Goal: Check status: Check status

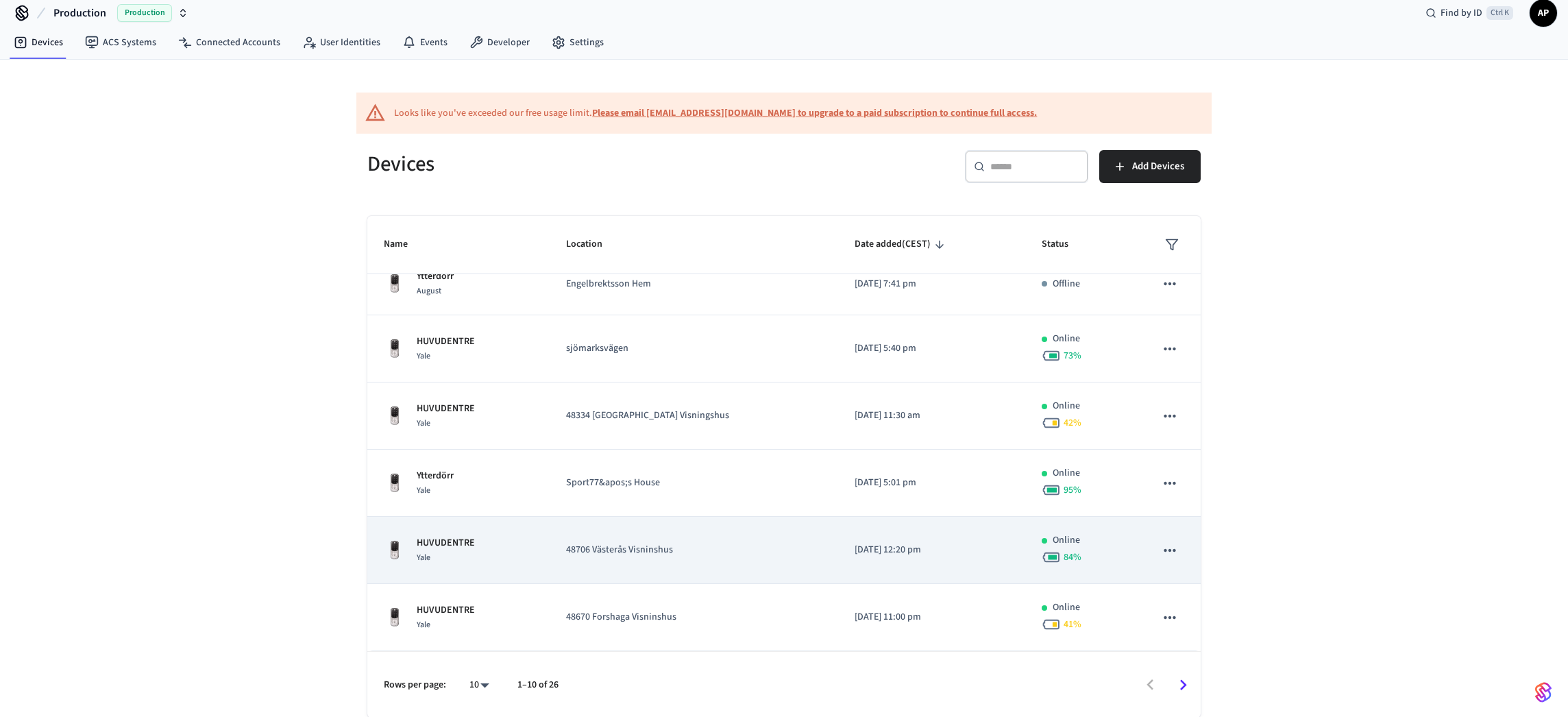
scroll to position [13, 0]
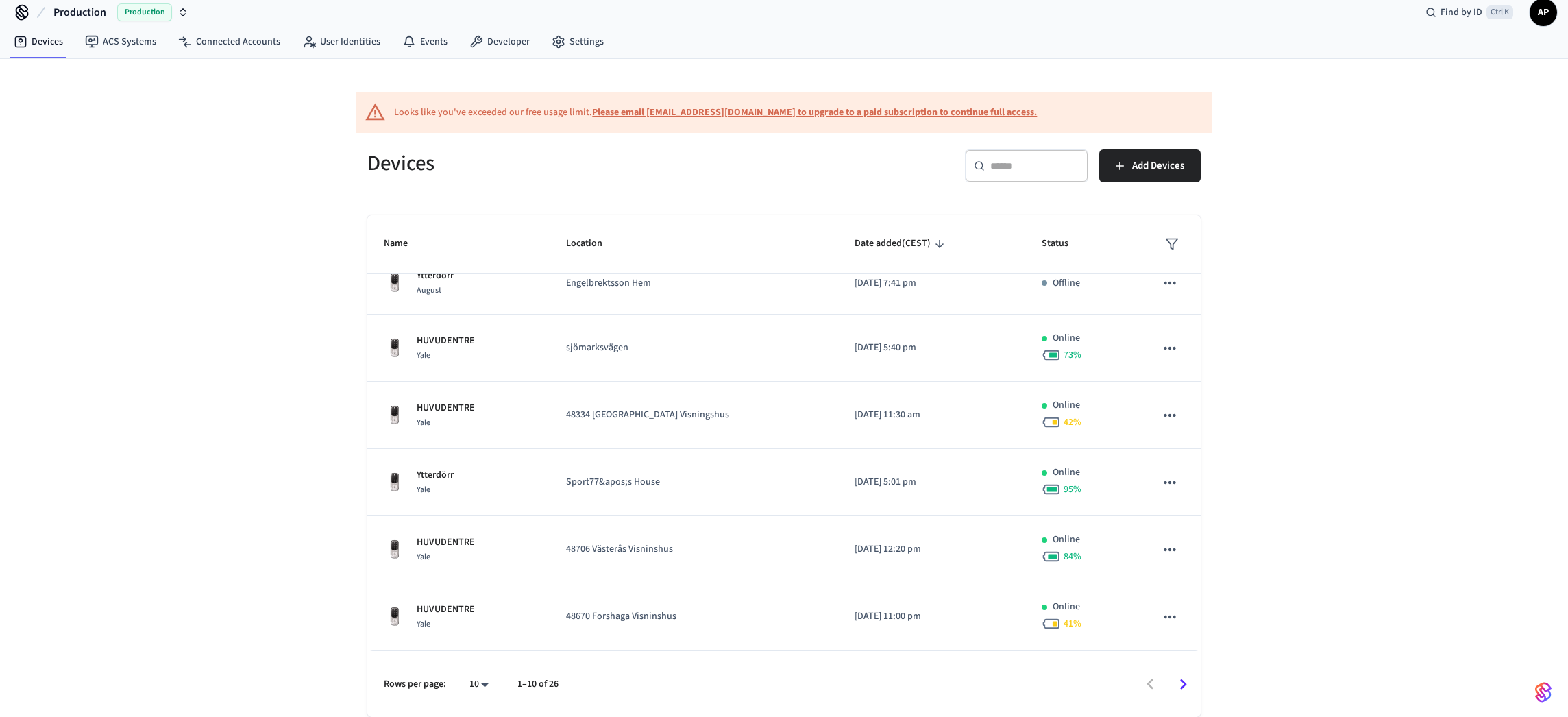
click at [482, 682] on body "Production Production Find by ID Ctrl K AP Devices ACS Systems Connected Accoun…" at bounding box center [784, 351] width 1568 height 730
click at [471, 672] on li "All" at bounding box center [473, 677] width 37 height 37
type input "**"
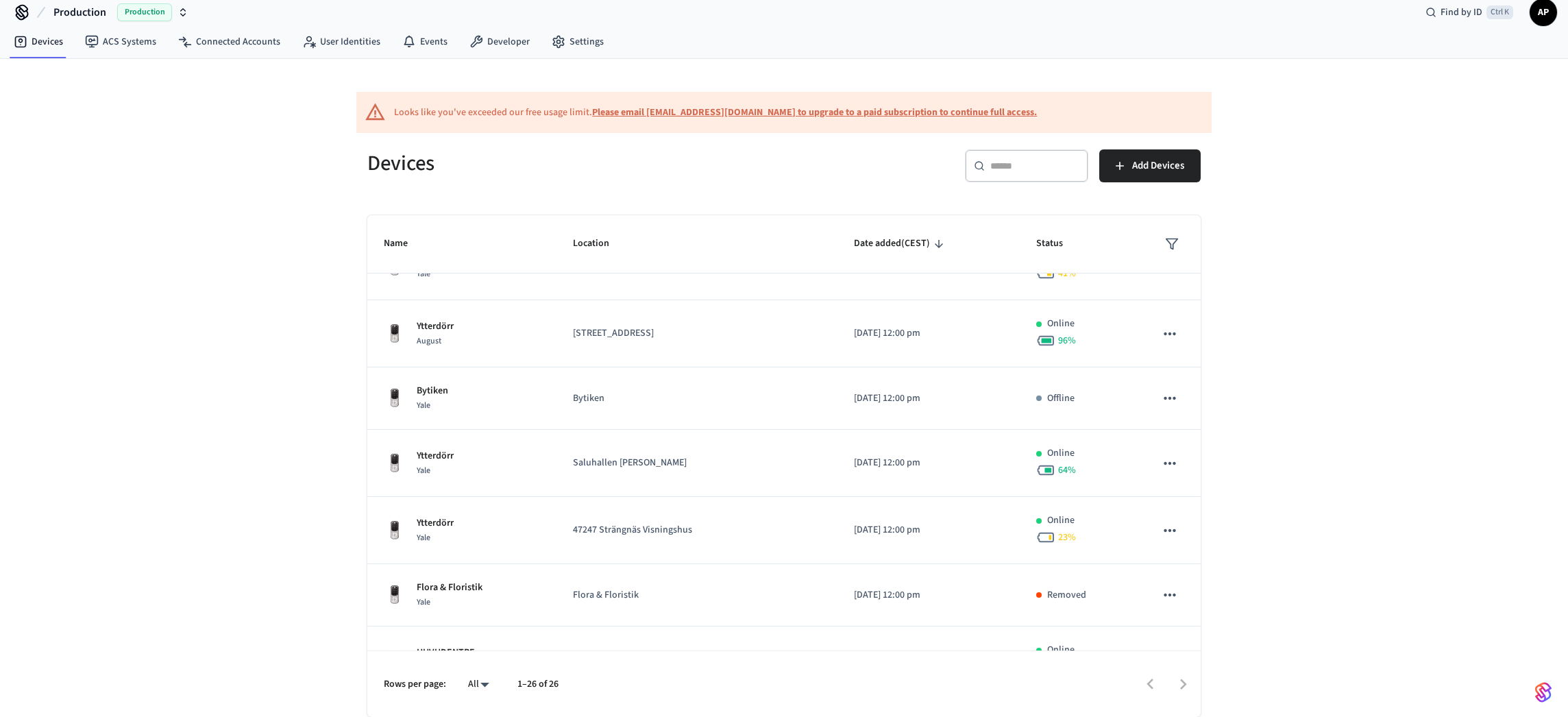
scroll to position [935, 0]
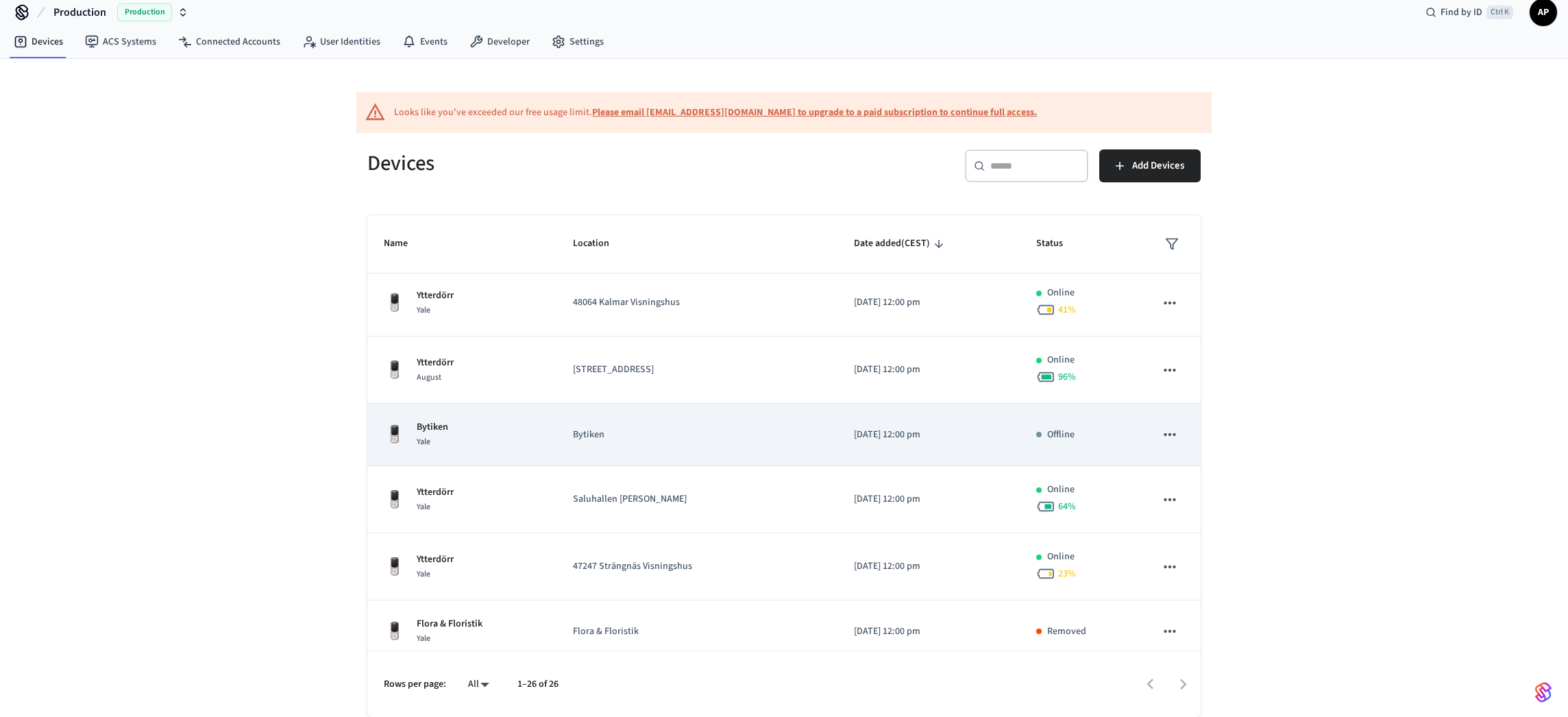
click at [715, 441] on p "Bytiken" at bounding box center [697, 435] width 249 height 14
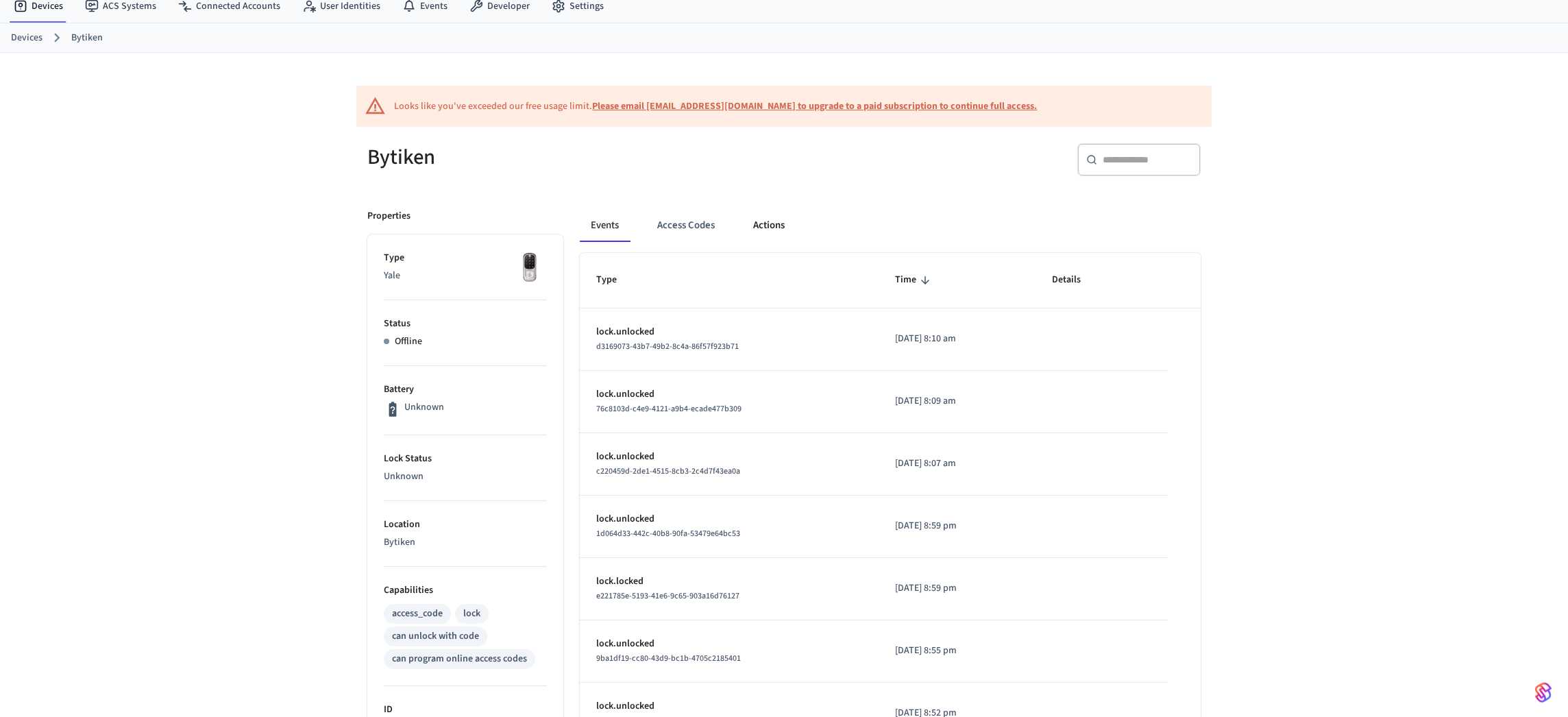
scroll to position [42, 0]
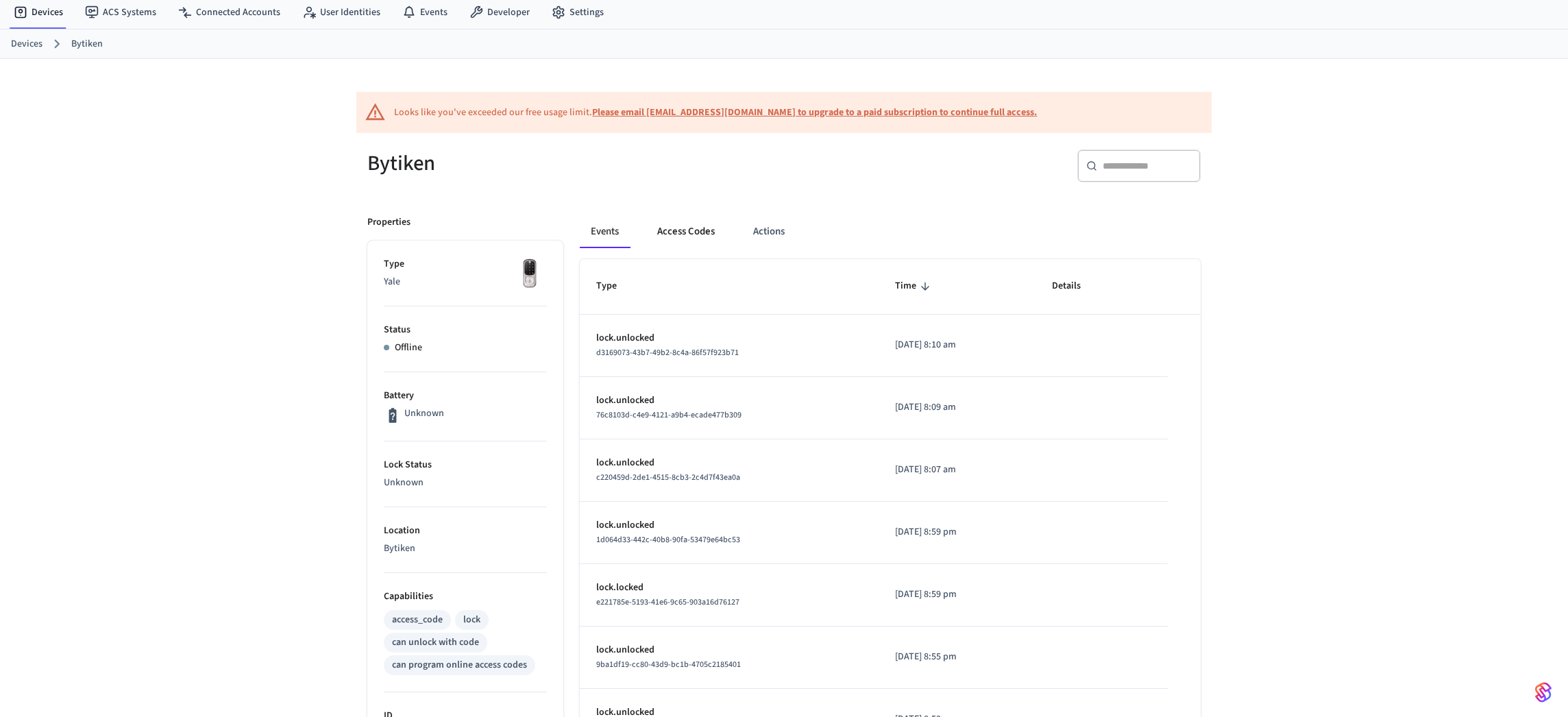
click at [701, 238] on button "Access Codes" at bounding box center [686, 231] width 80 height 33
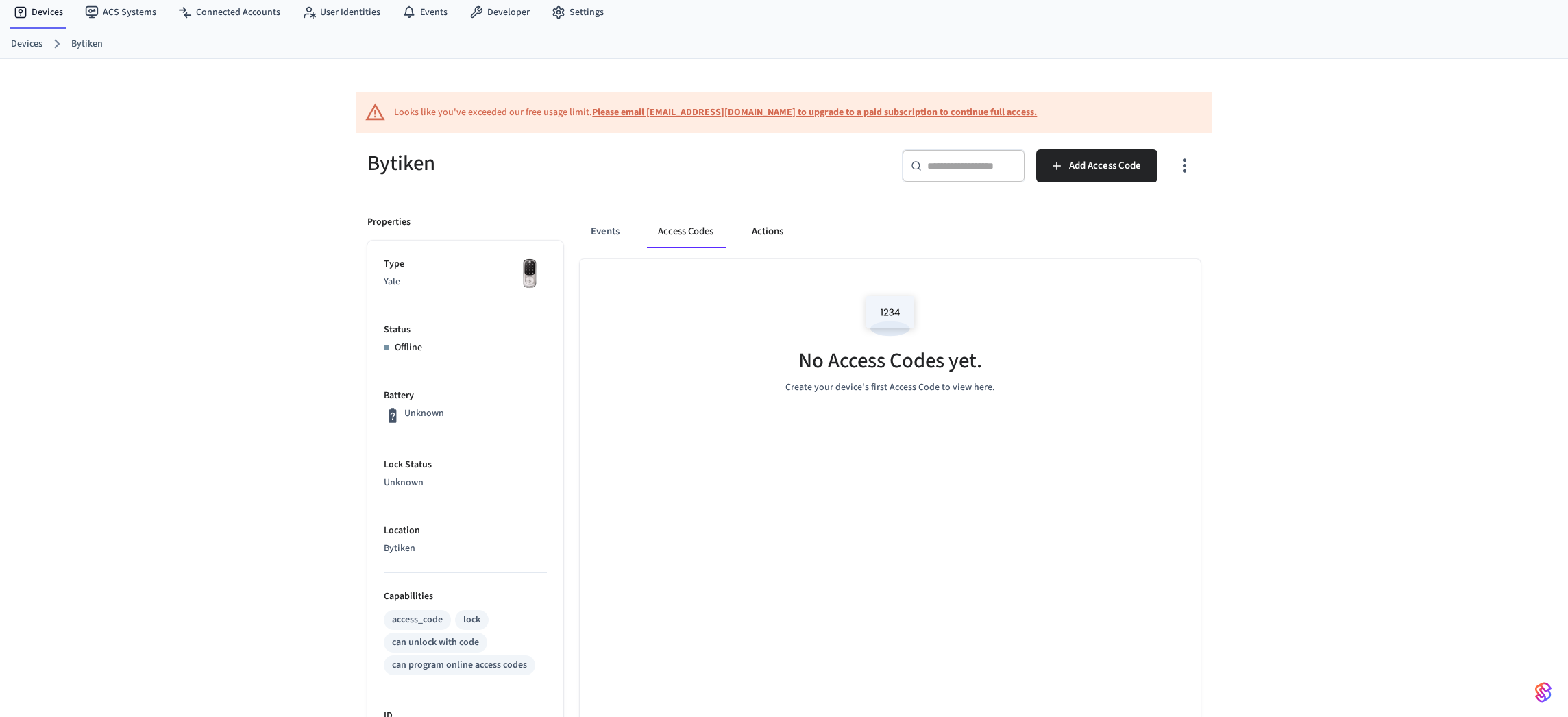
click at [771, 235] on button "Actions" at bounding box center [767, 231] width 54 height 33
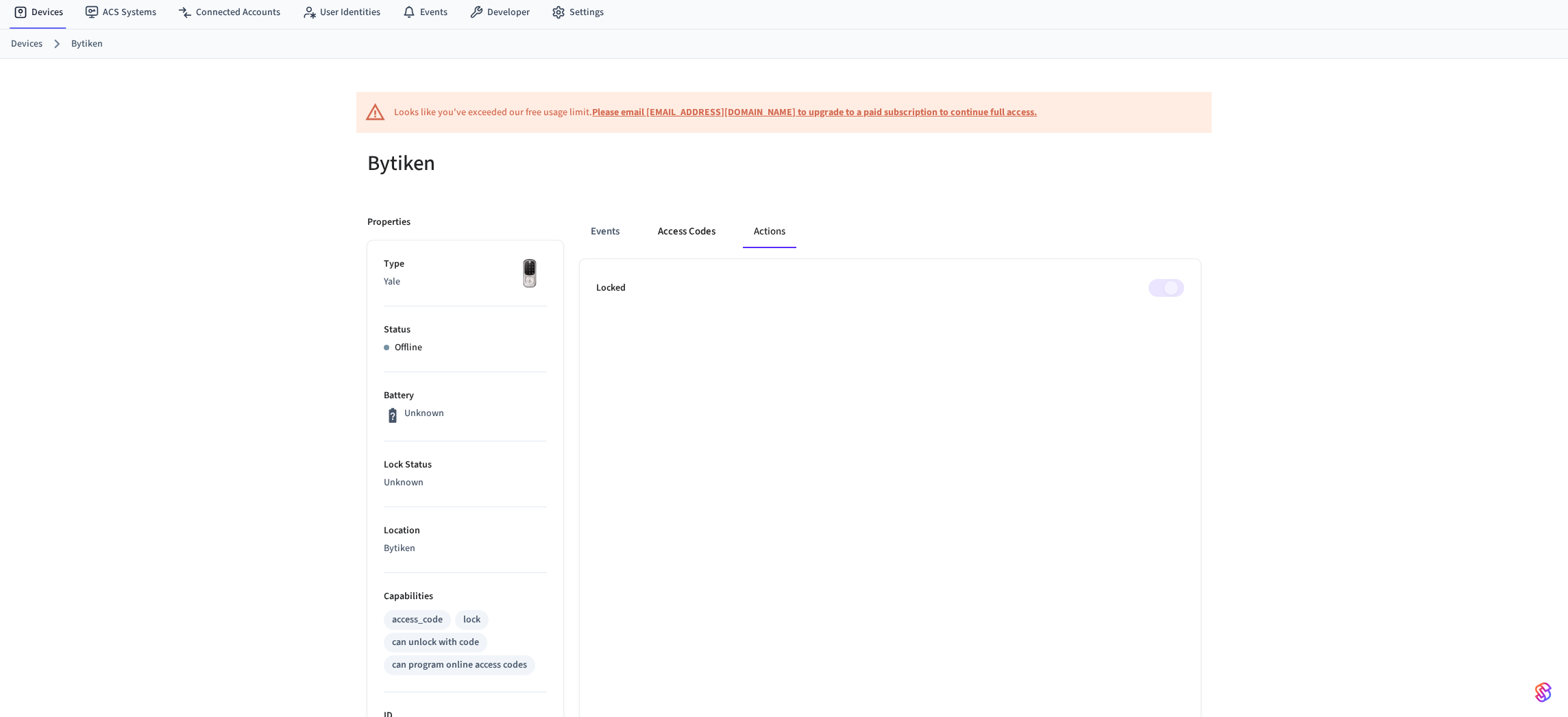
click at [691, 240] on button "Access Codes" at bounding box center [687, 231] width 80 height 33
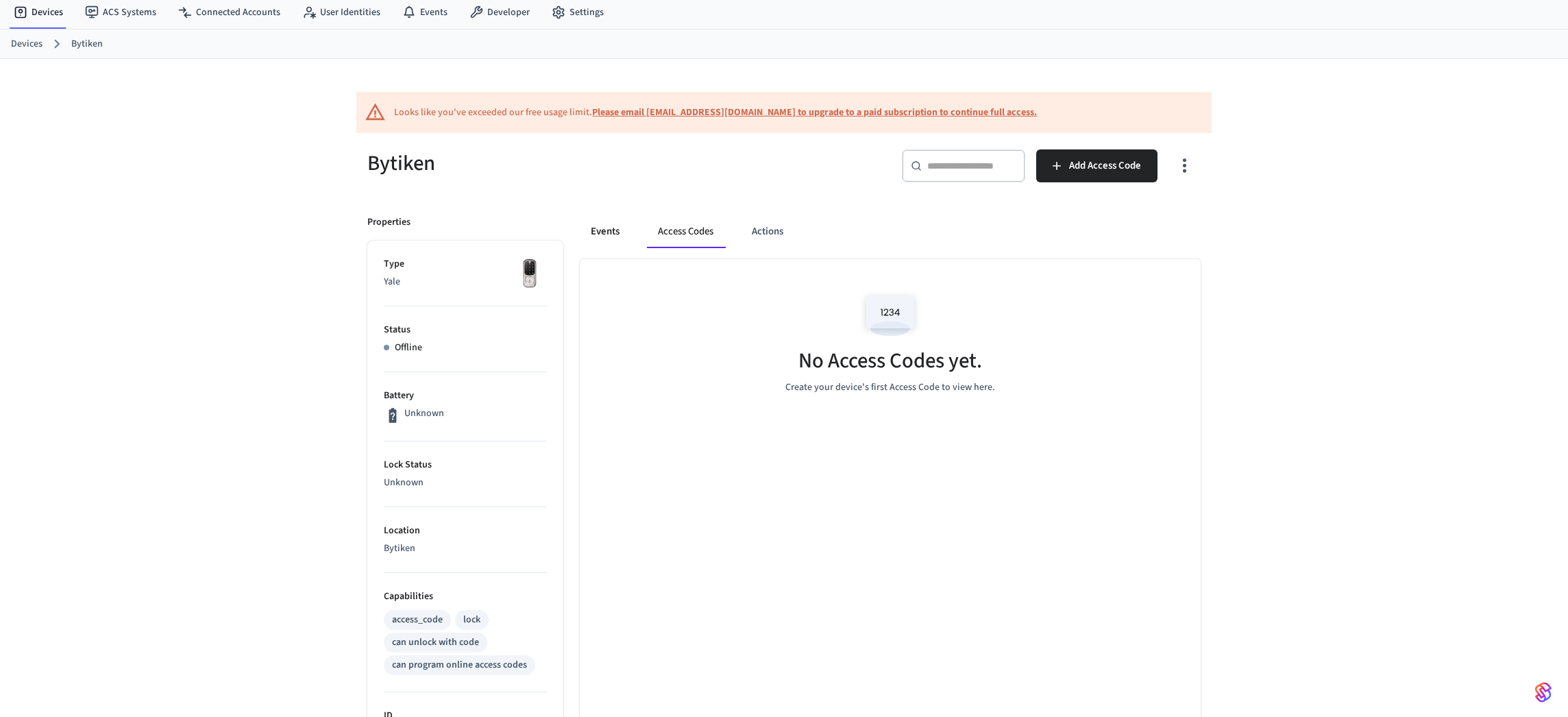
click at [615, 231] on button "Events" at bounding box center [605, 231] width 51 height 33
